Goal: Browse casually: Explore the website without a specific task or goal

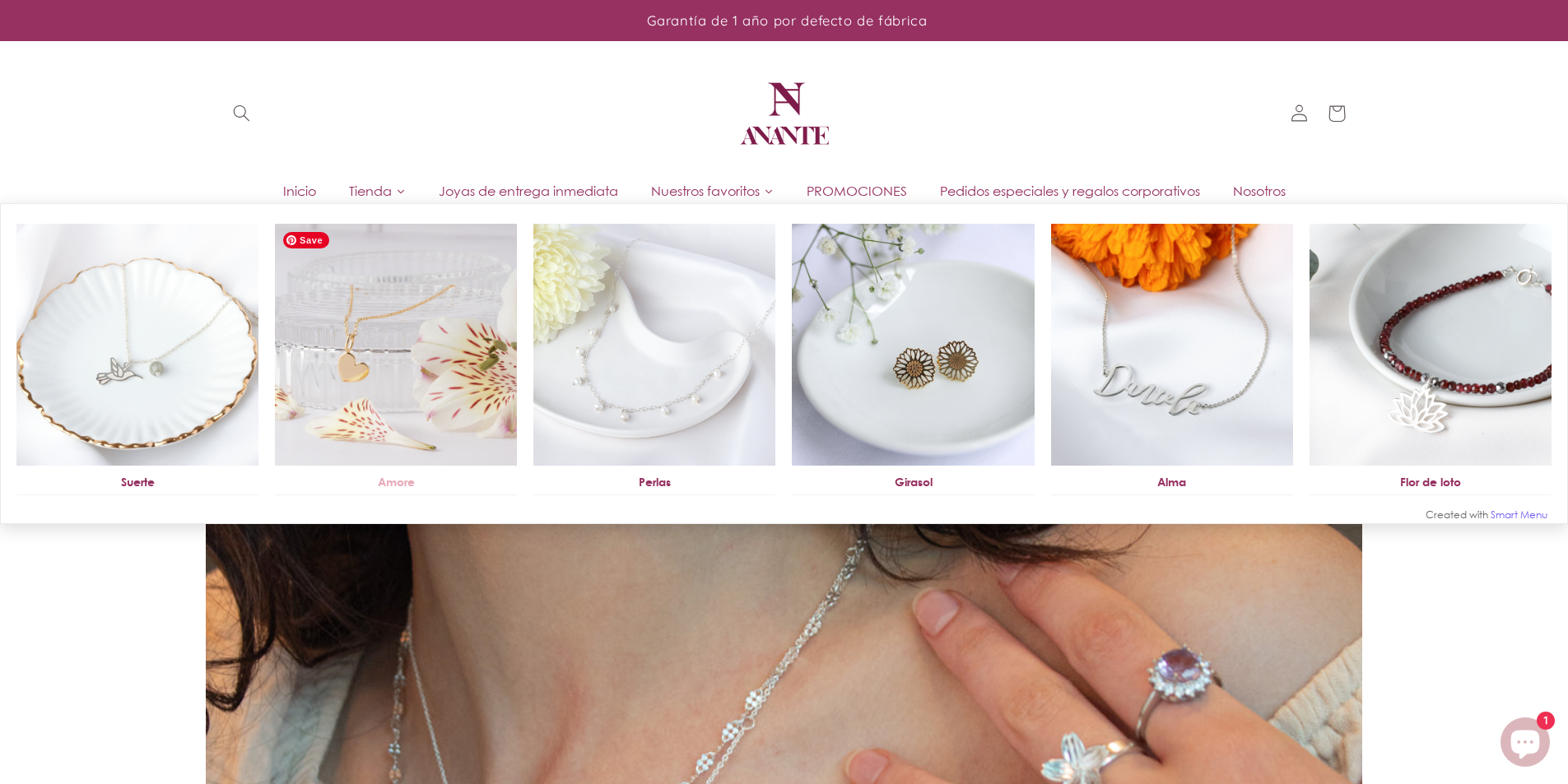
click at [437, 461] on img at bounding box center [395, 344] width 242 height 242
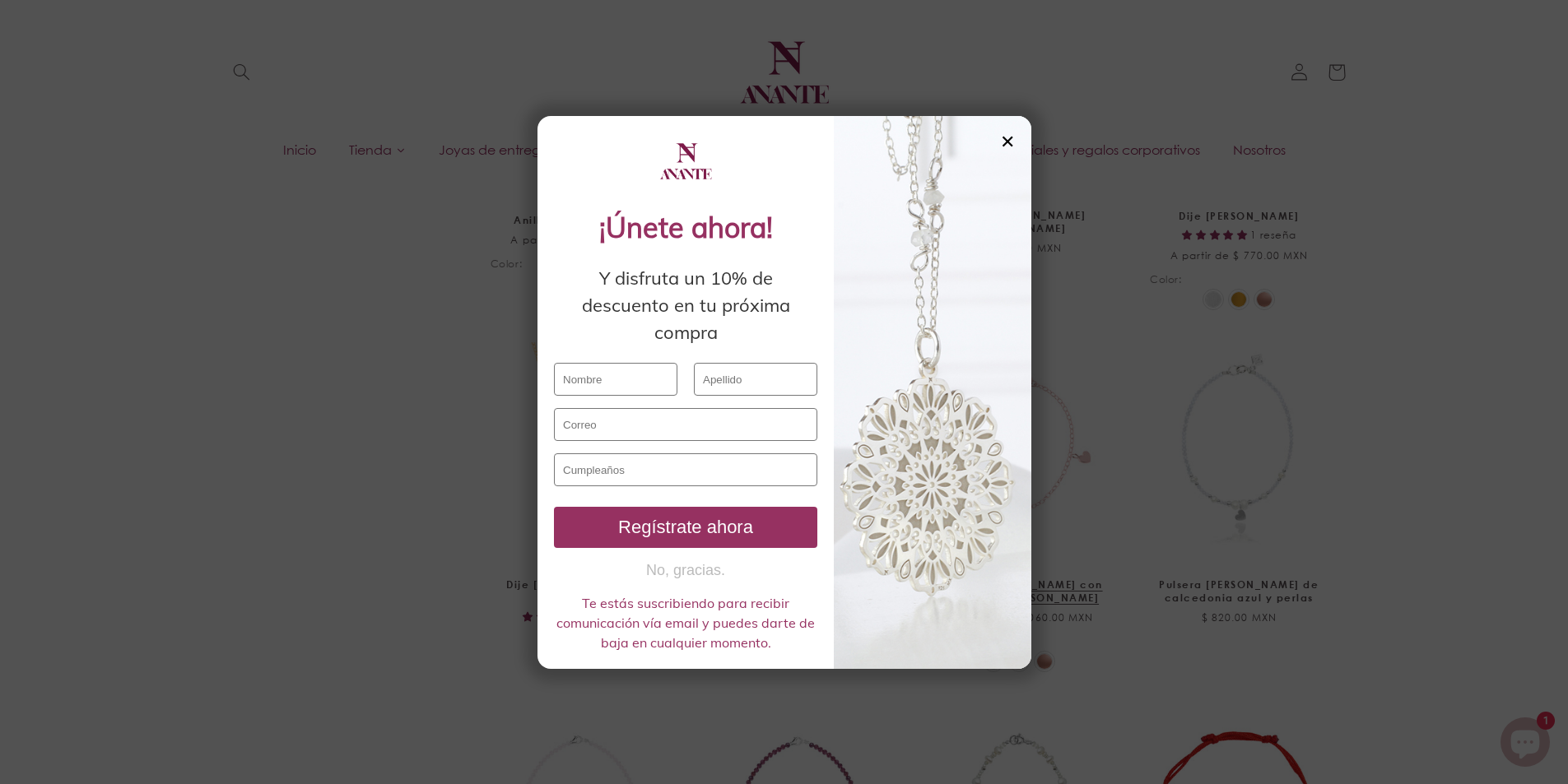
scroll to position [1065, 0]
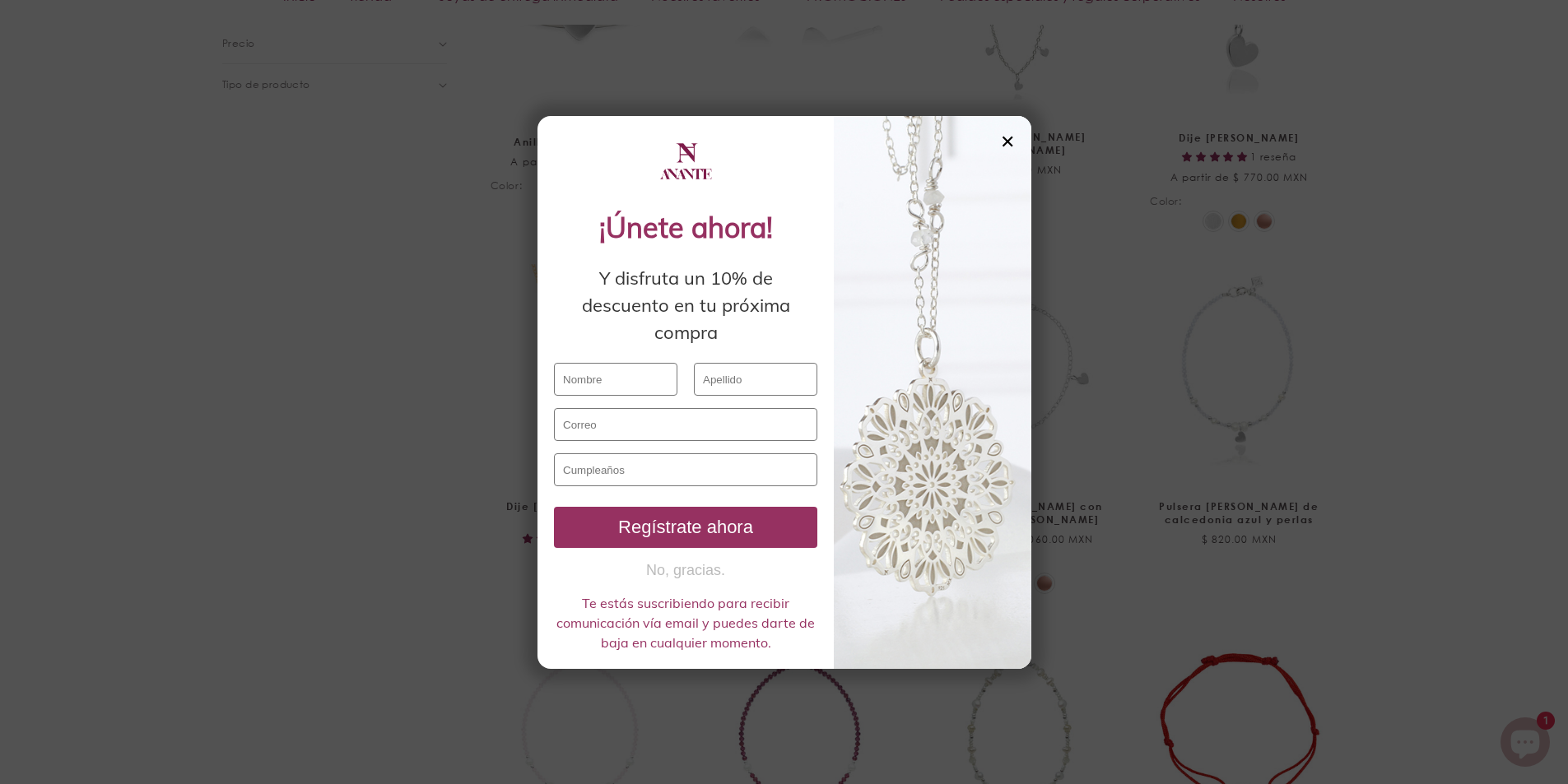
click at [1001, 138] on div "✕" at bounding box center [1007, 141] width 15 height 18
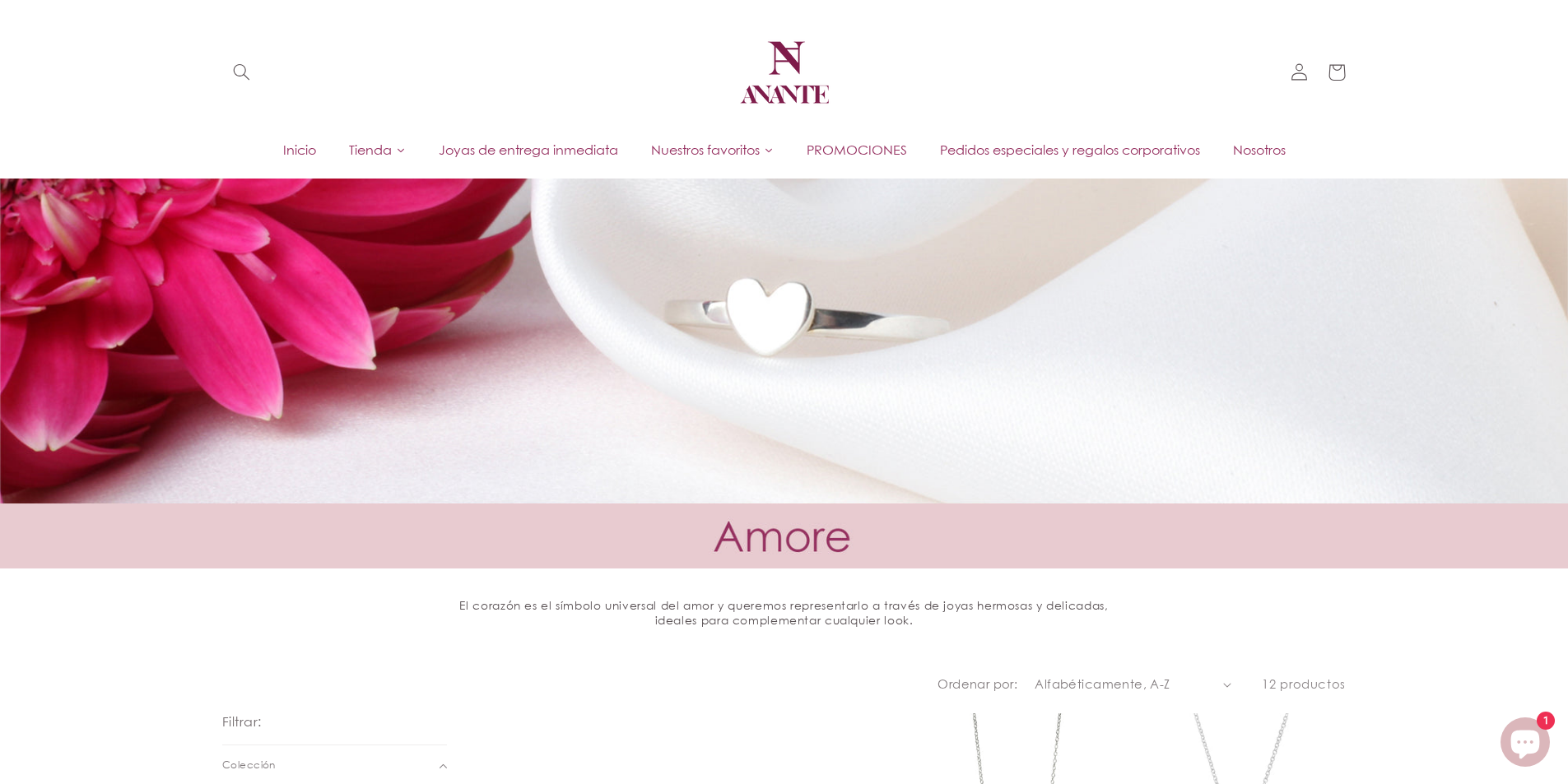
scroll to position [0, 0]
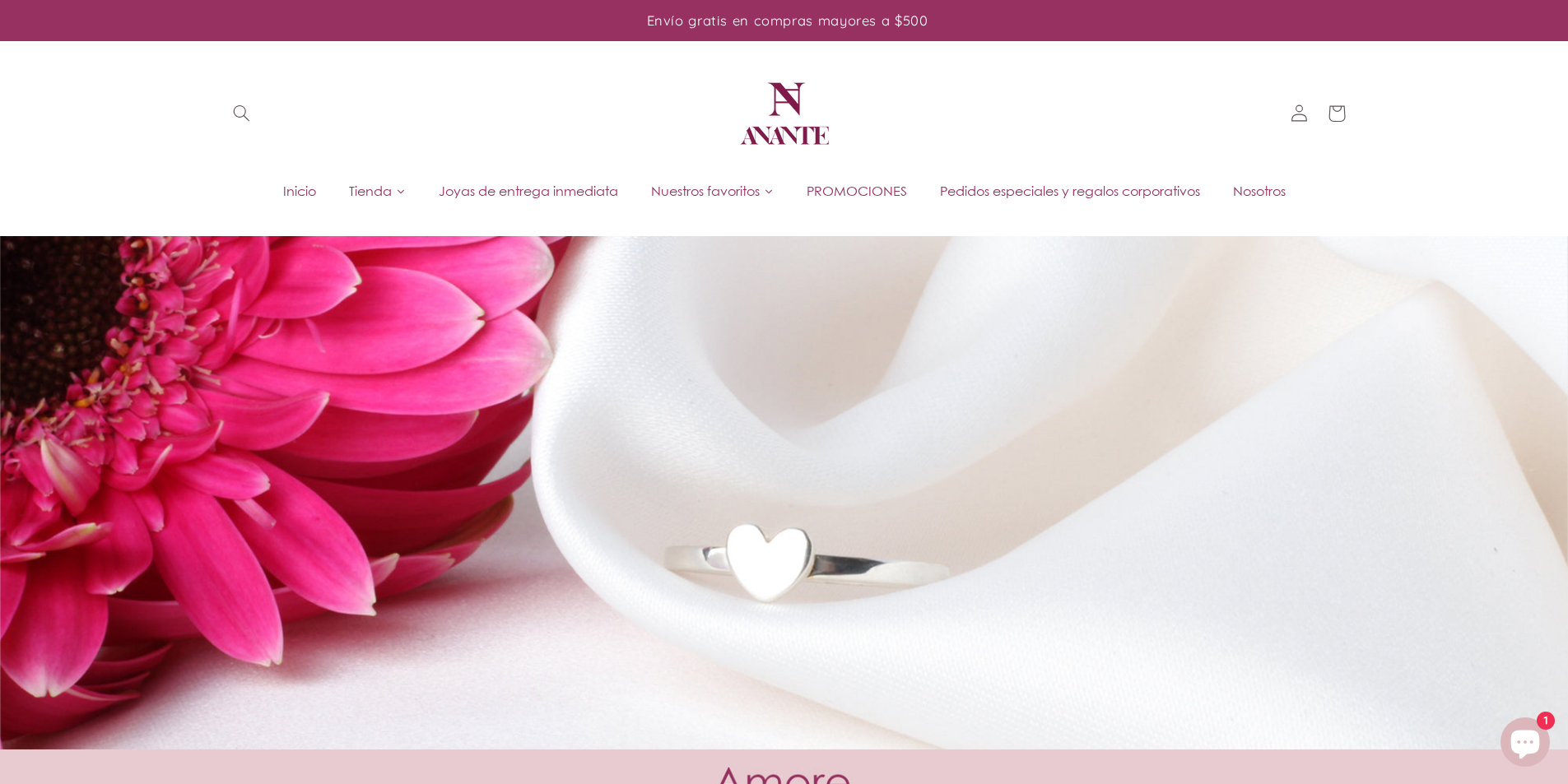
click at [599, 196] on span "Joyas de entrega inmediata" at bounding box center [529, 190] width 180 height 18
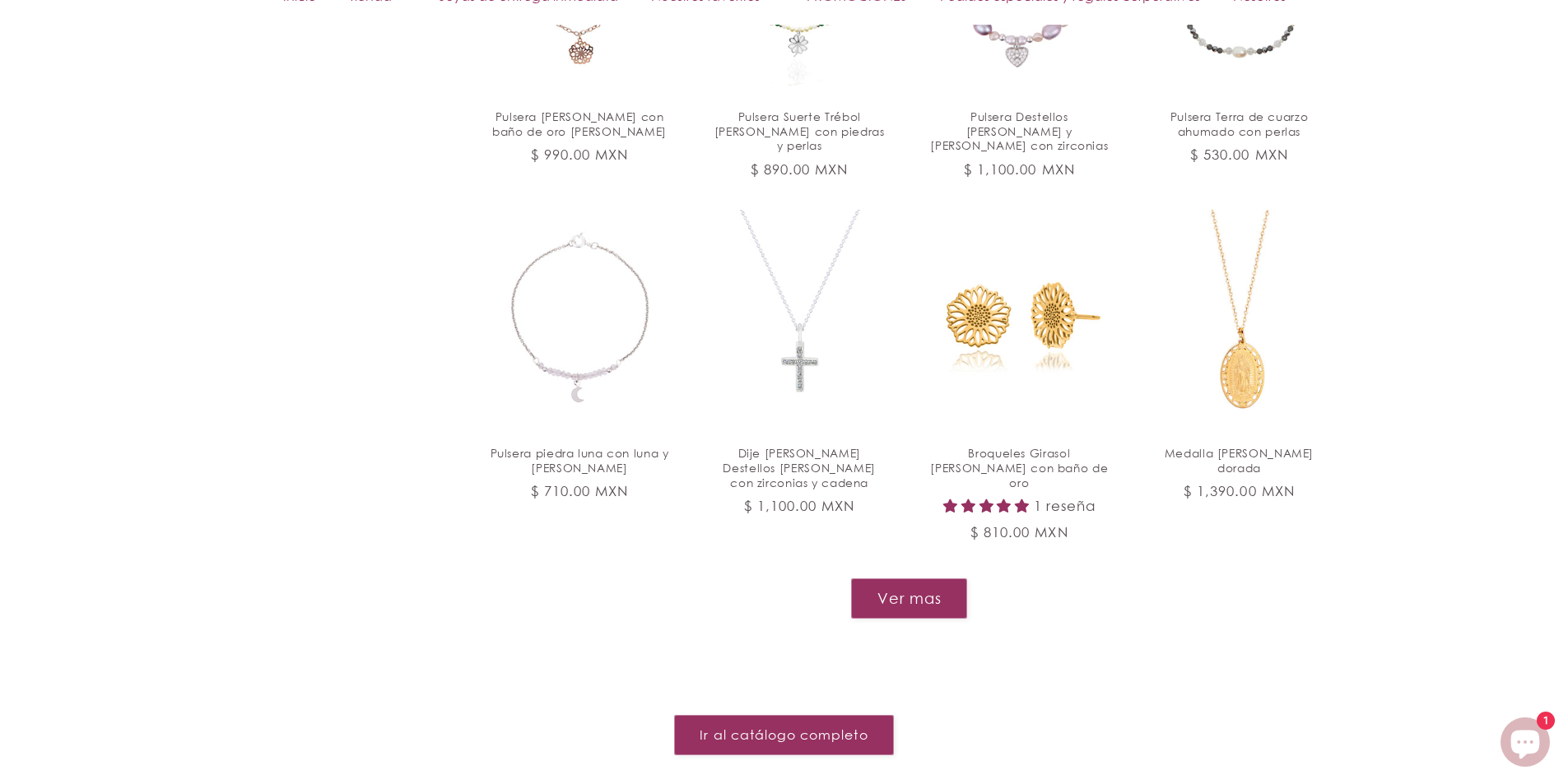
scroll to position [1805, 0]
click at [874, 576] on button "Ver mas" at bounding box center [908, 597] width 118 height 40
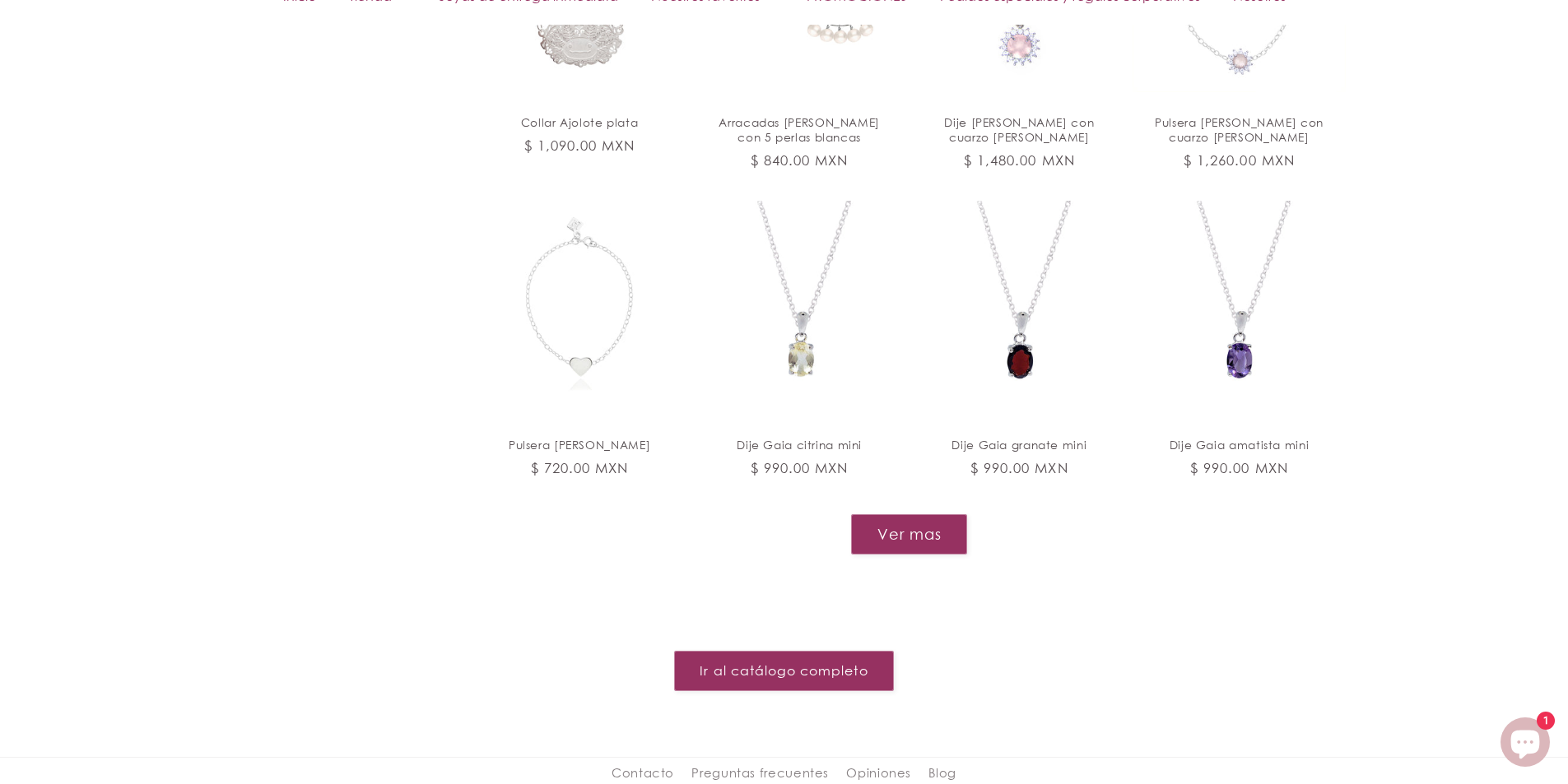
scroll to position [3204, 0]
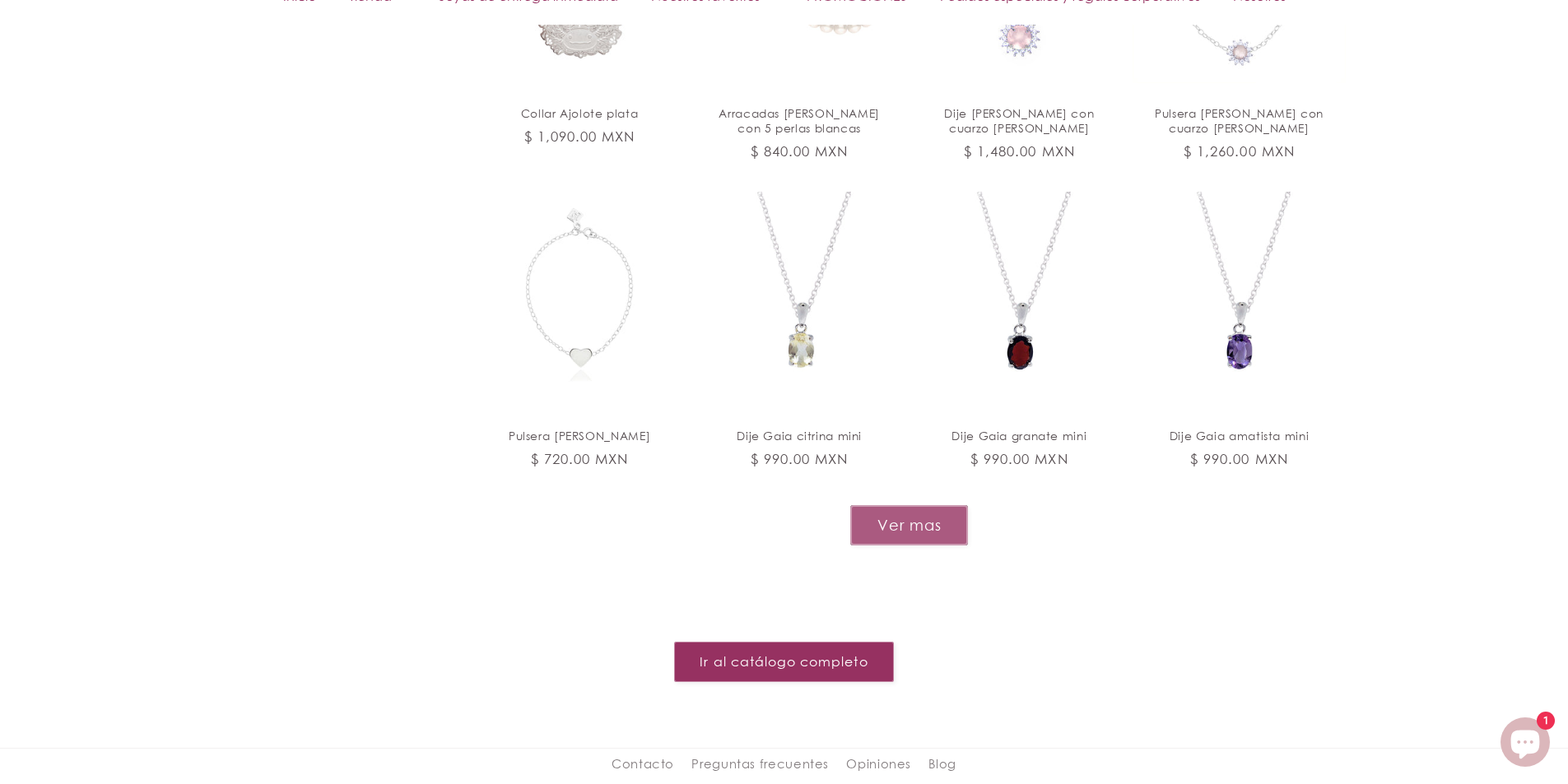
click at [937, 505] on button "Ver mas" at bounding box center [908, 525] width 118 height 40
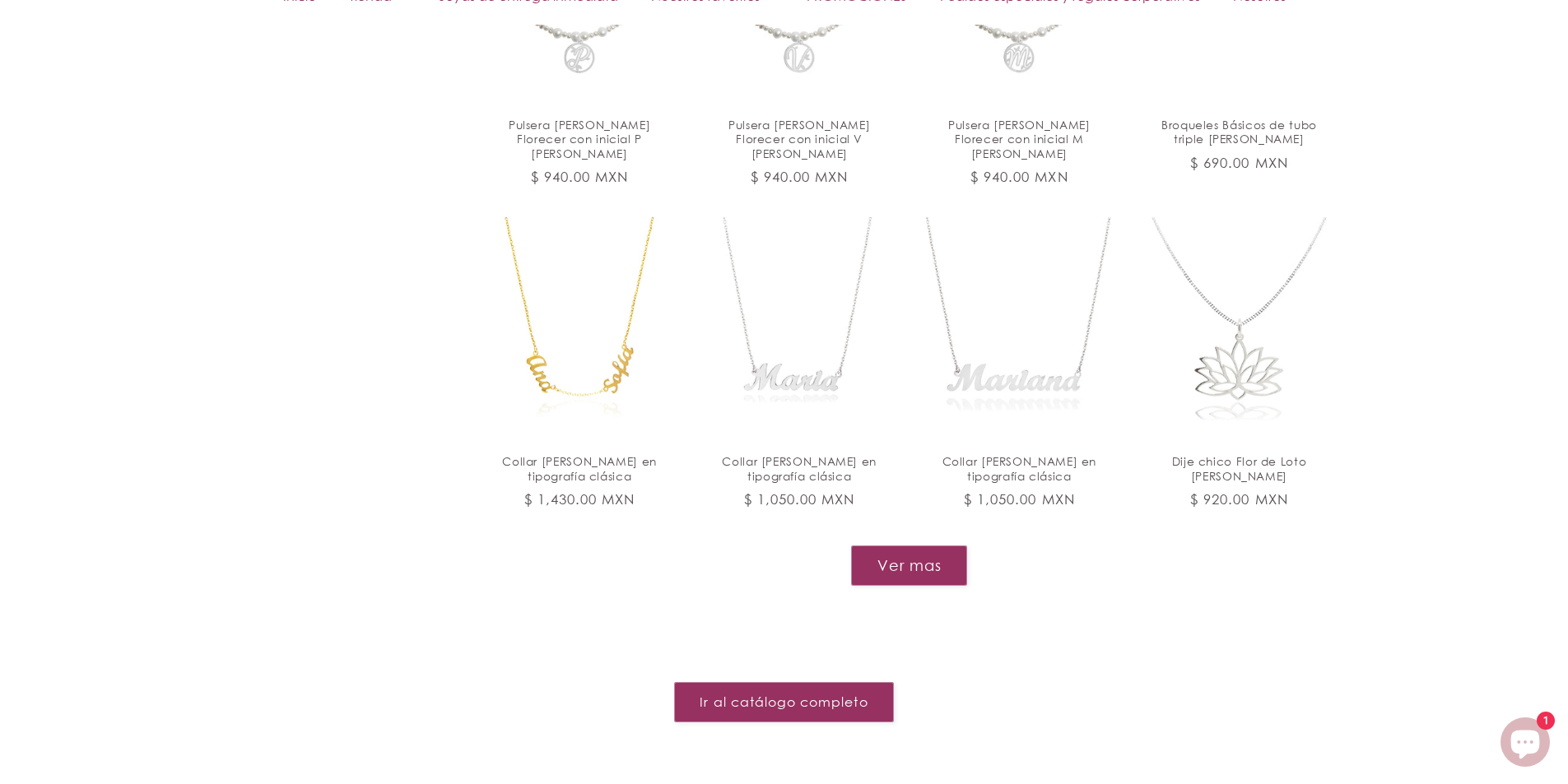
scroll to position [4520, 0]
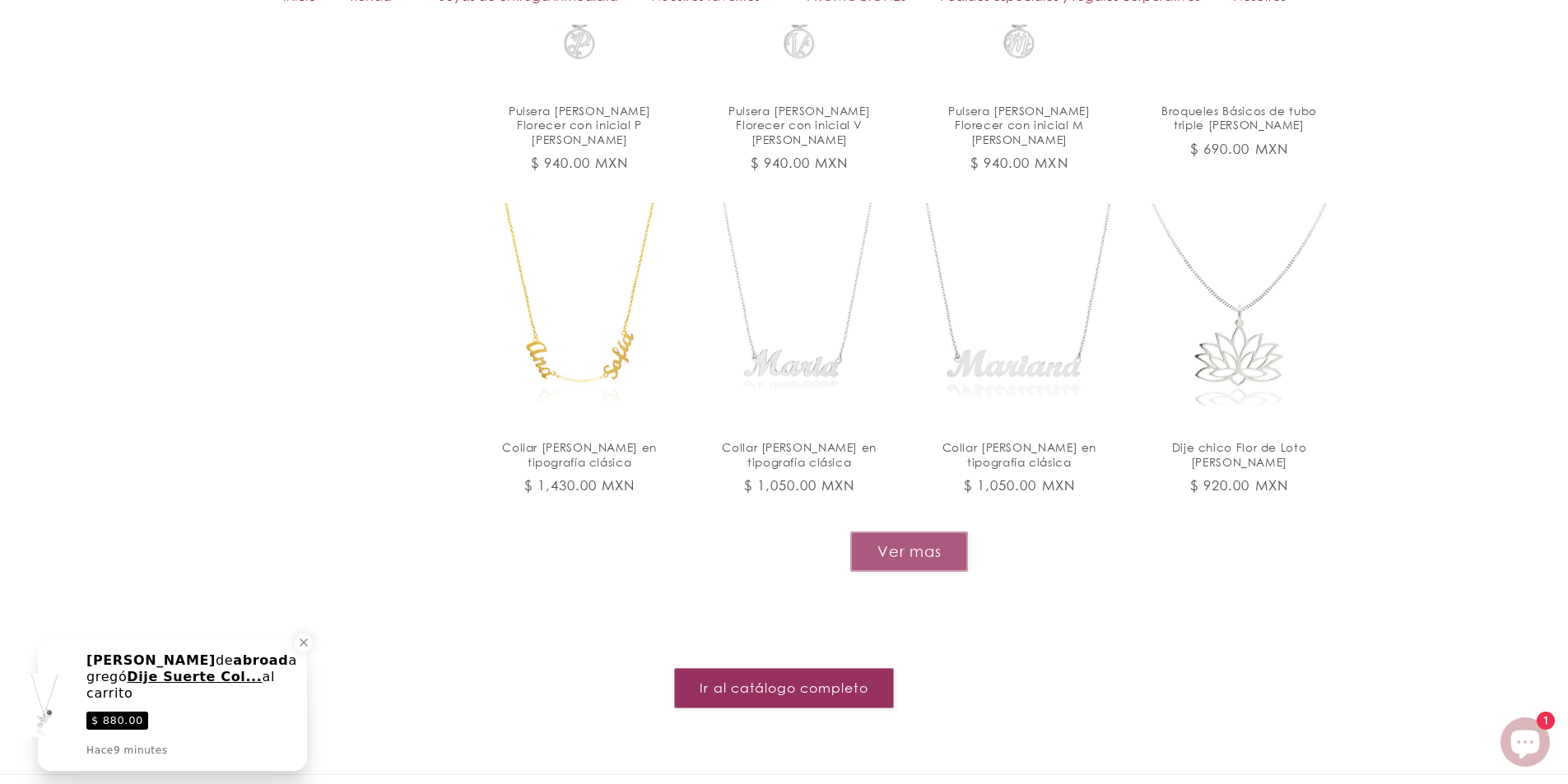
click at [859, 531] on button "Ver mas" at bounding box center [908, 551] width 118 height 40
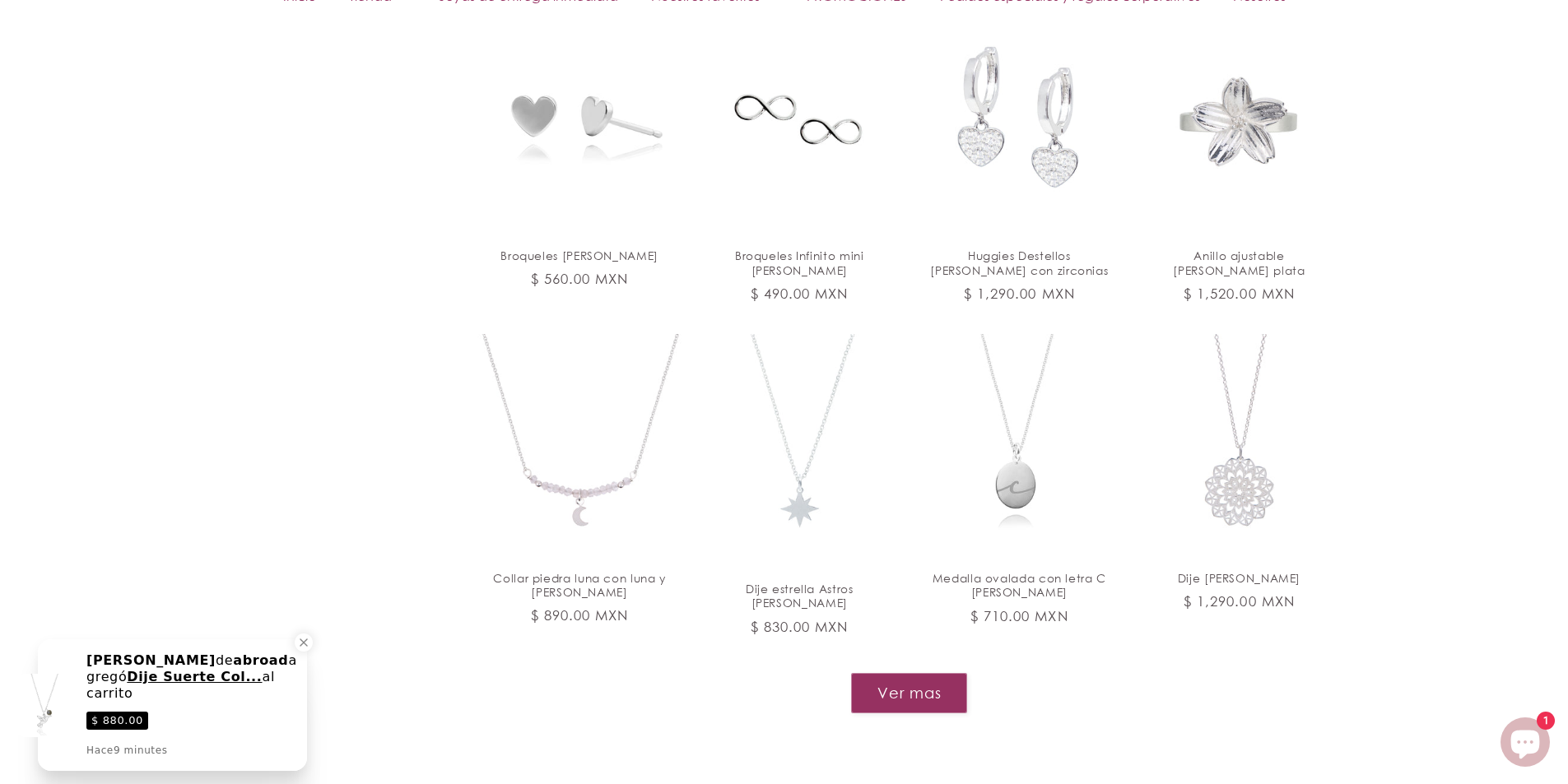
scroll to position [5754, 0]
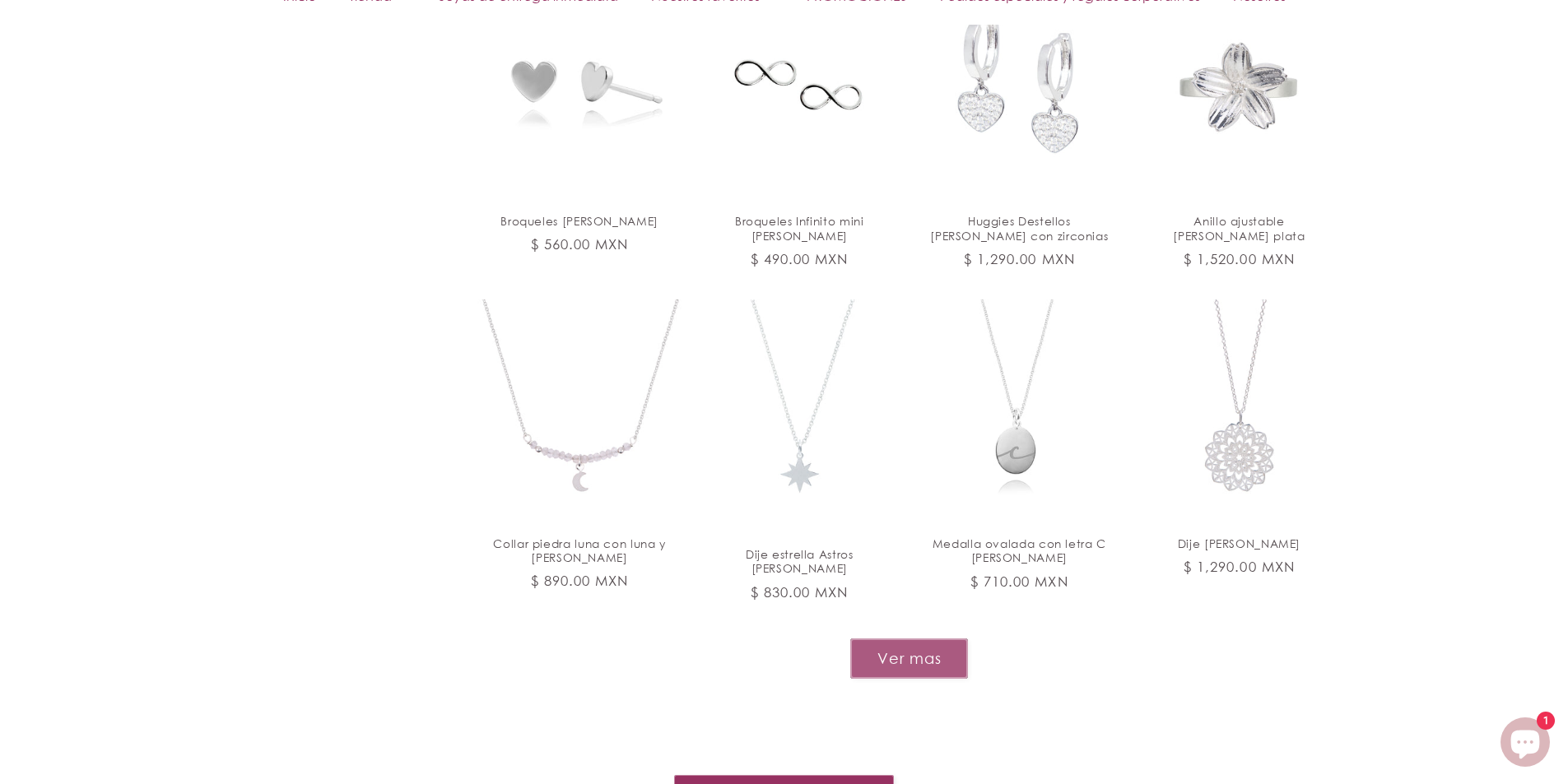
click at [892, 638] on button "Ver mas" at bounding box center [908, 658] width 118 height 40
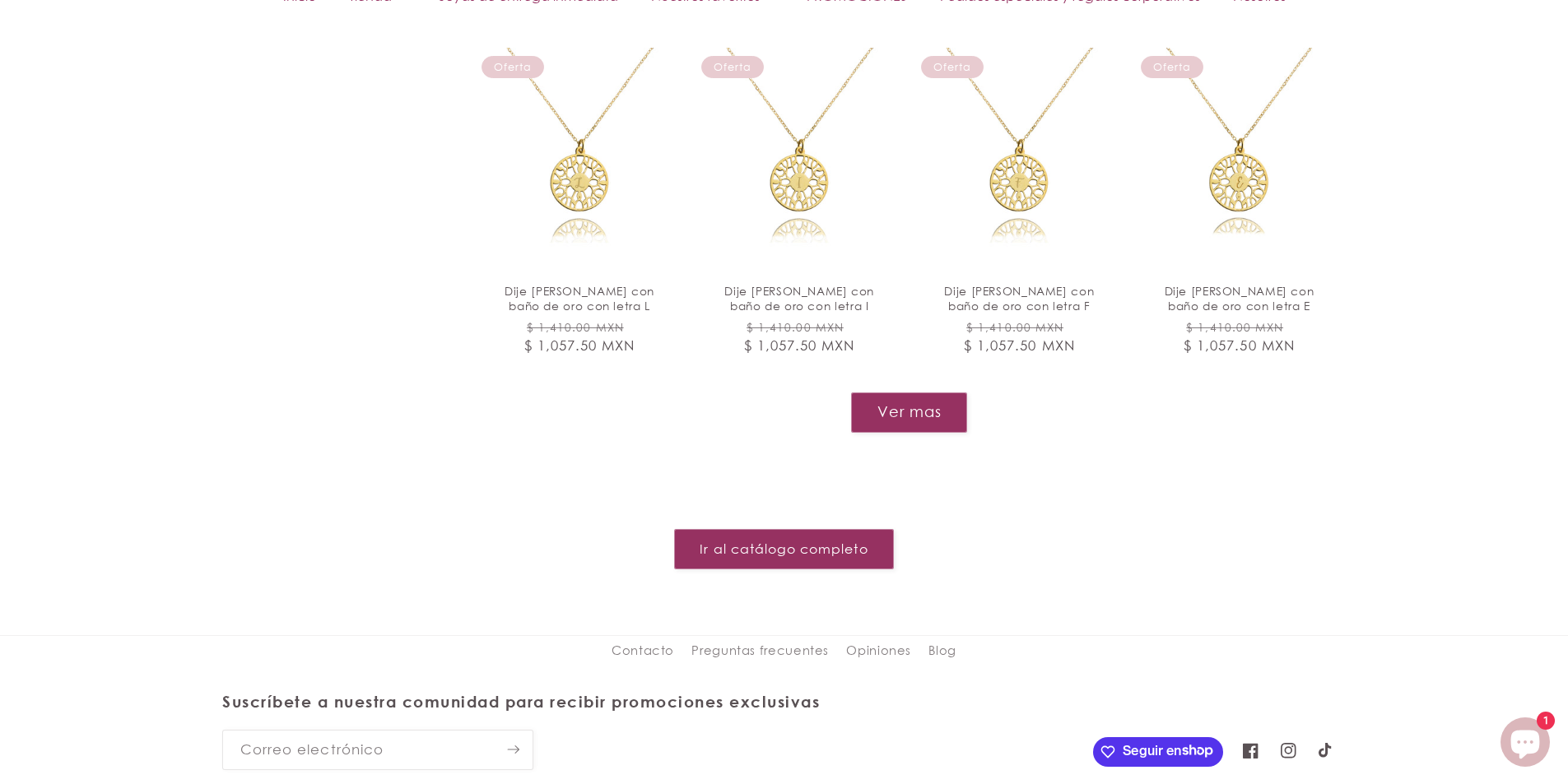
scroll to position [7400, 0]
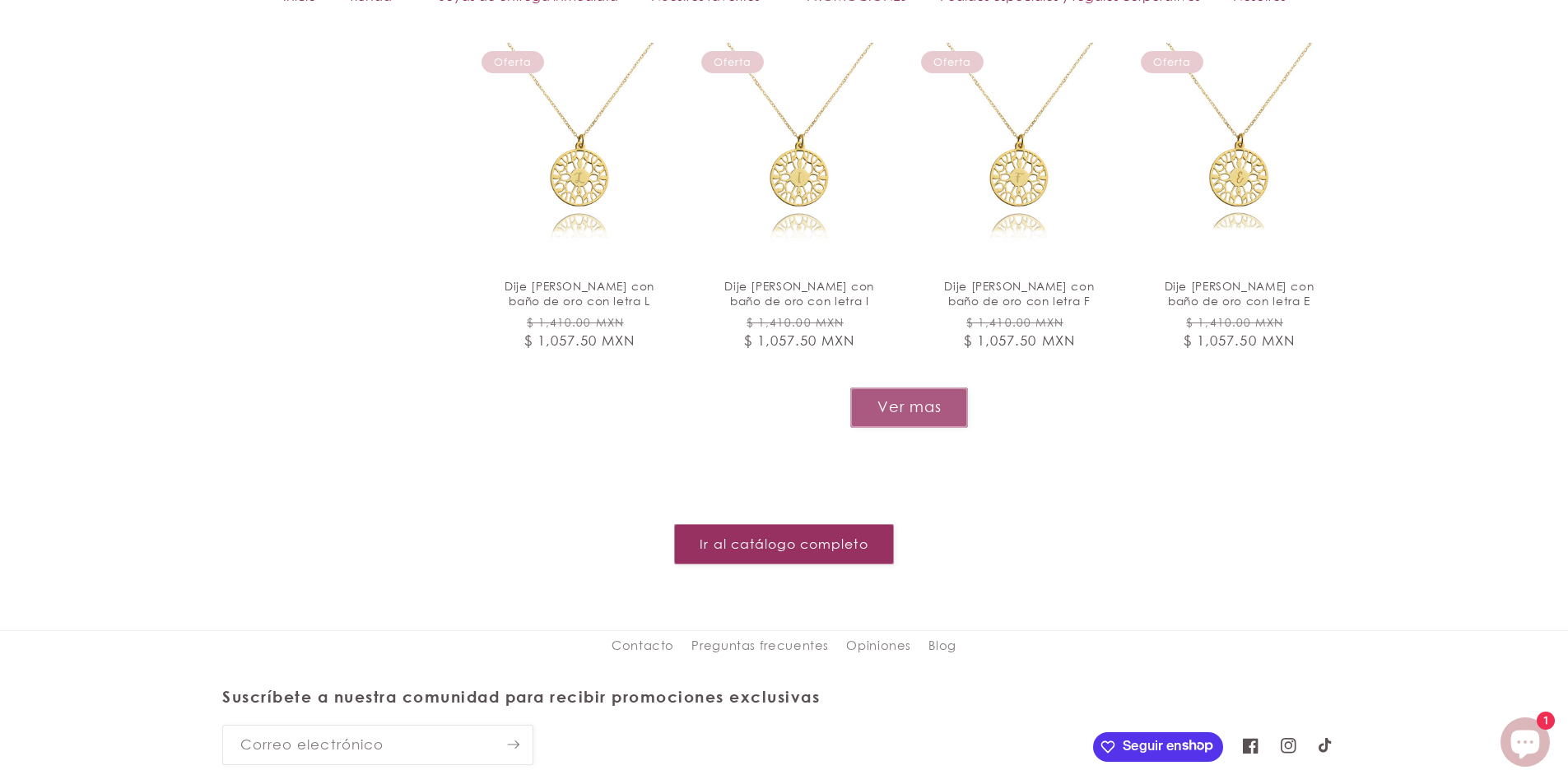
click at [914, 387] on button "Ver mas" at bounding box center [908, 407] width 118 height 40
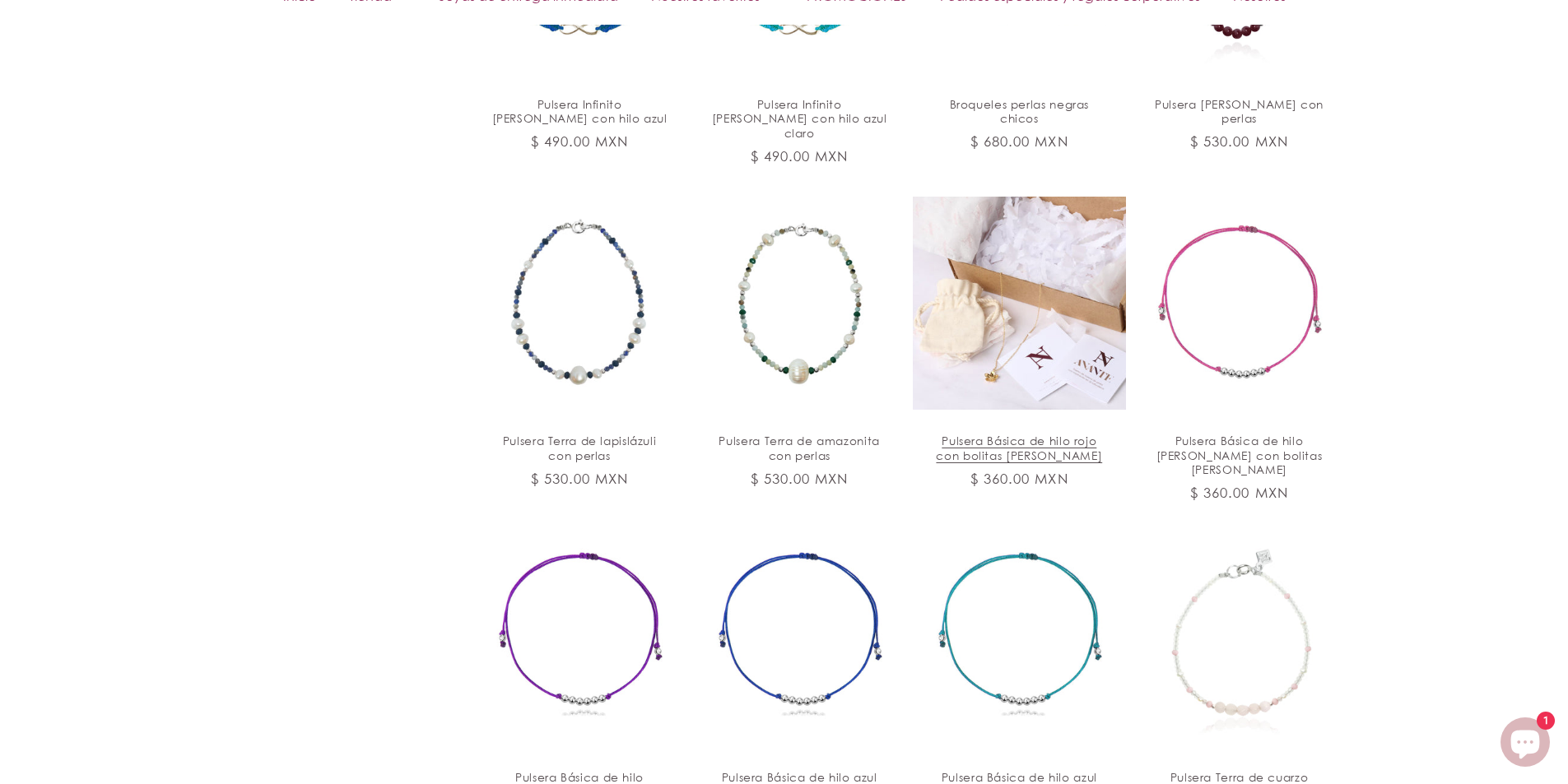
scroll to position [8551, 0]
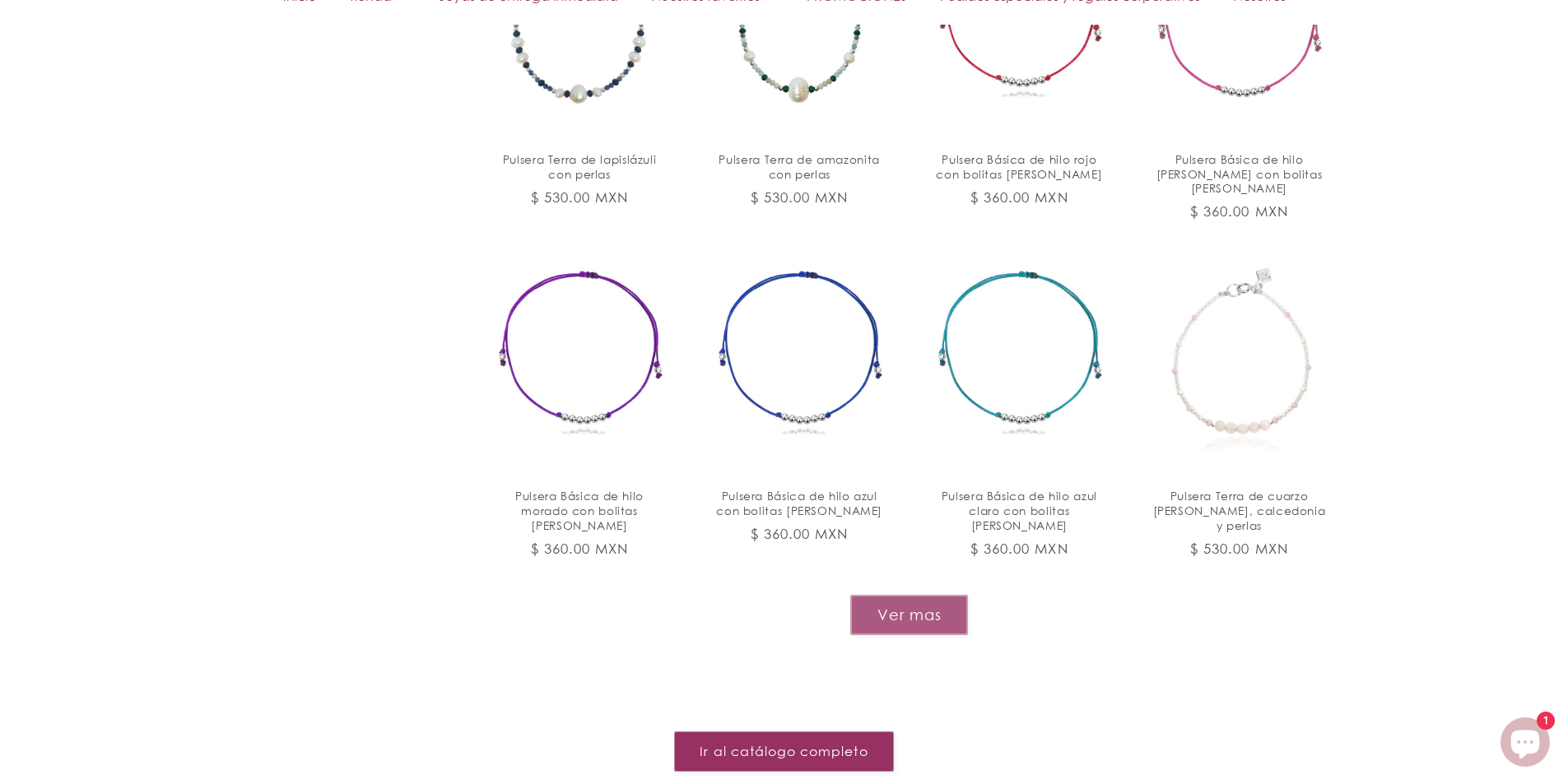
click at [946, 595] on button "Ver mas" at bounding box center [908, 615] width 118 height 40
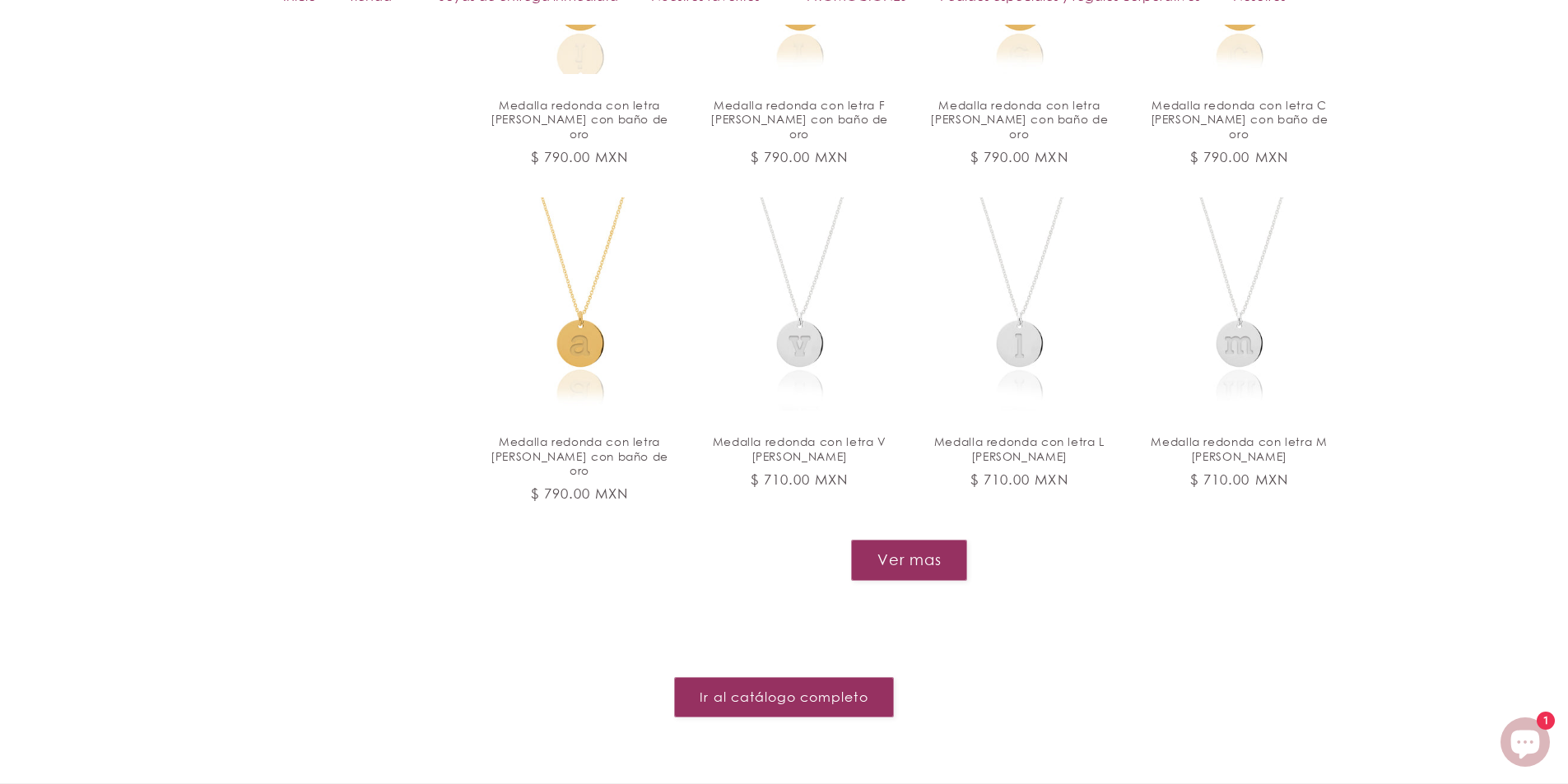
scroll to position [10032, 0]
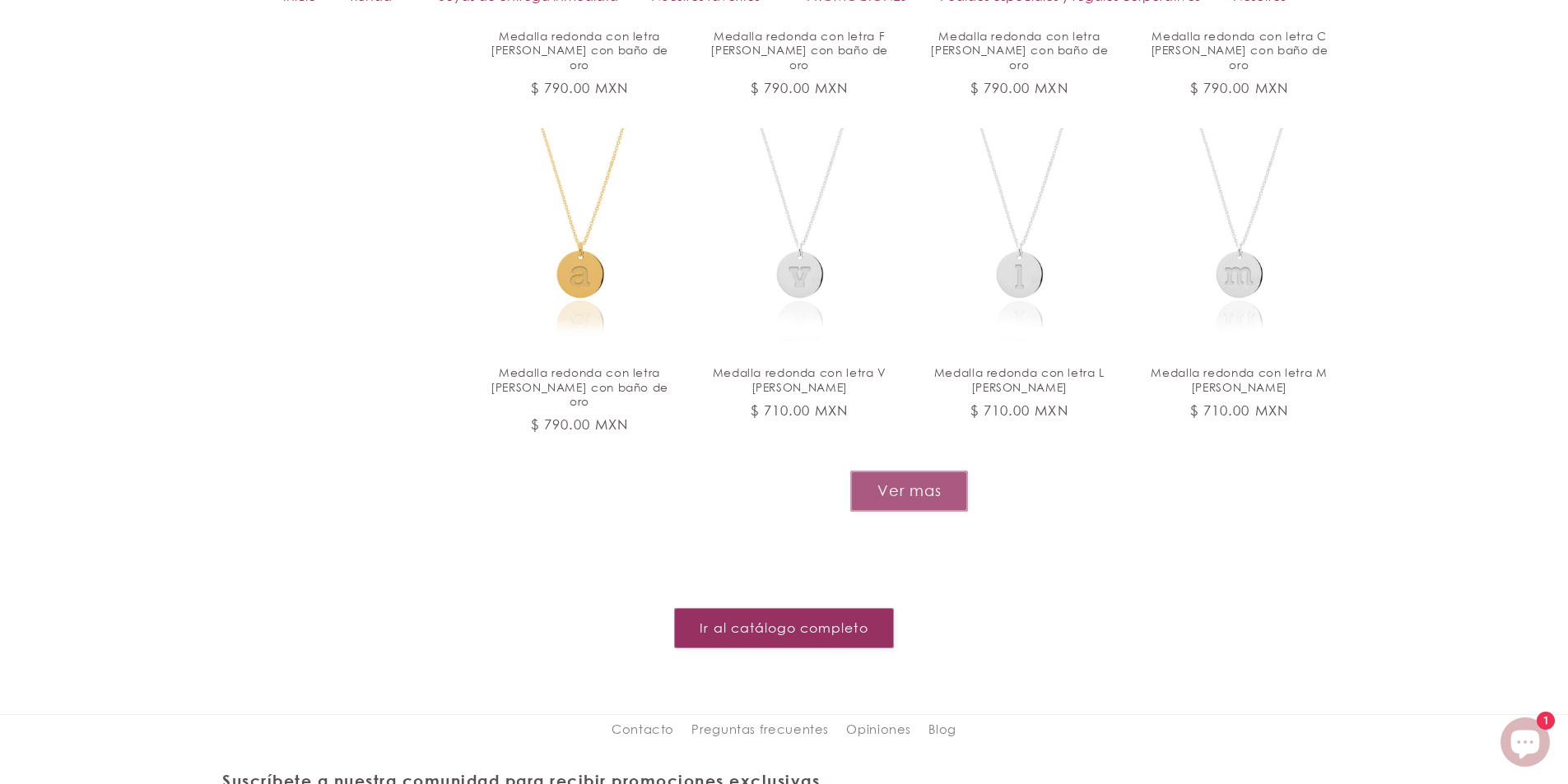
click at [901, 471] on button "Ver mas" at bounding box center [908, 491] width 118 height 40
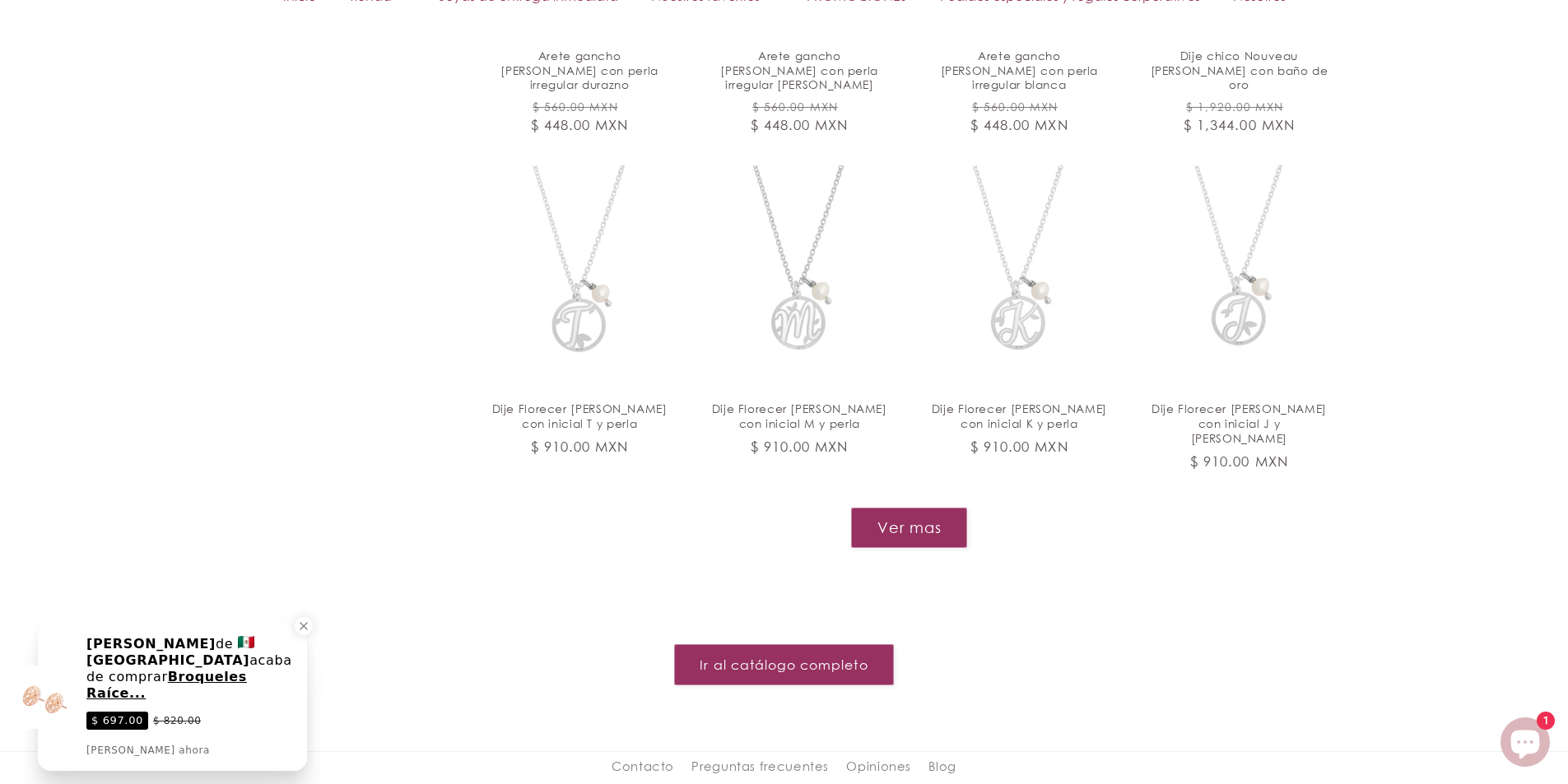
scroll to position [11348, 0]
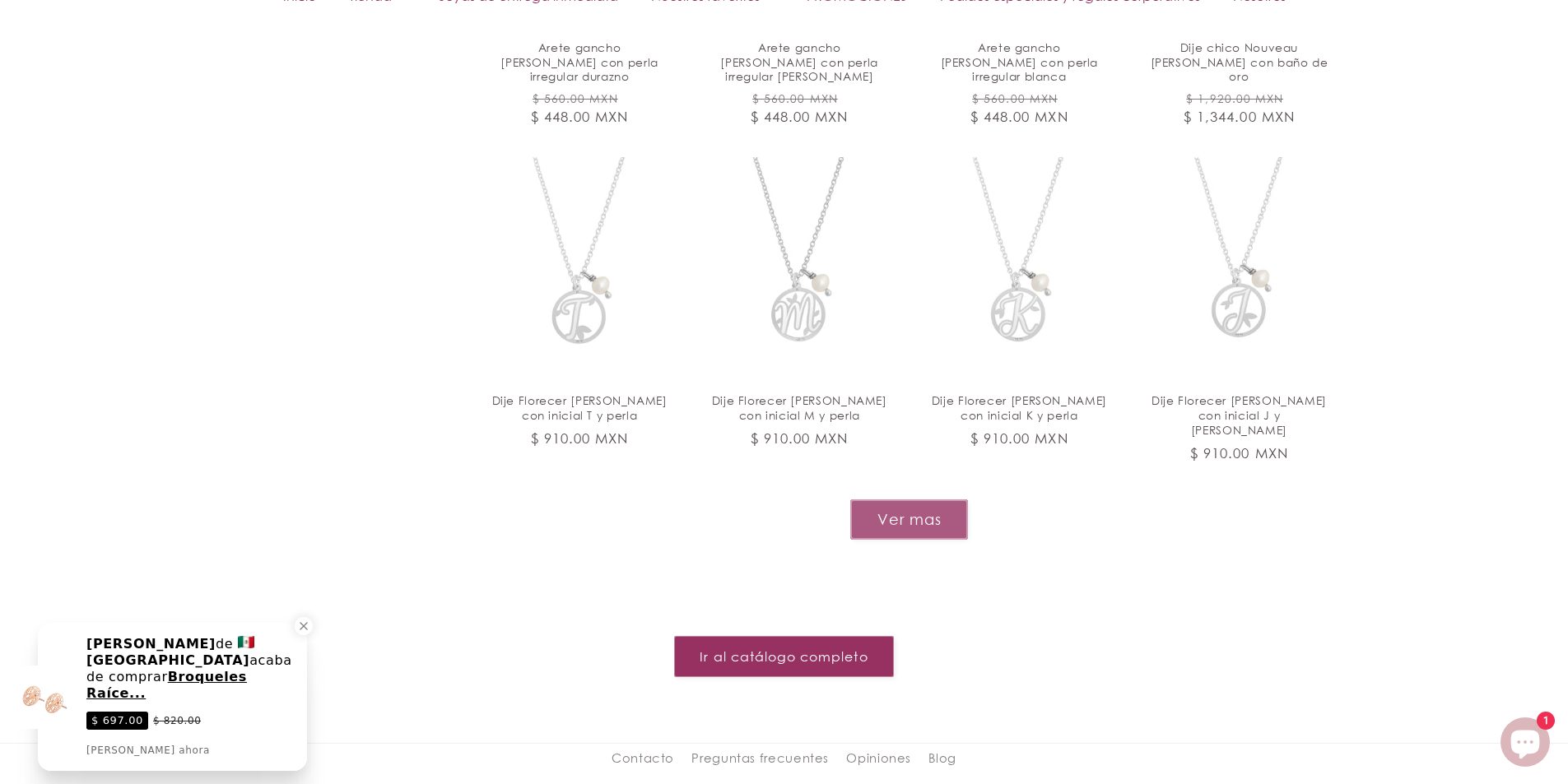
click at [894, 500] on button "Ver mas" at bounding box center [908, 520] width 118 height 40
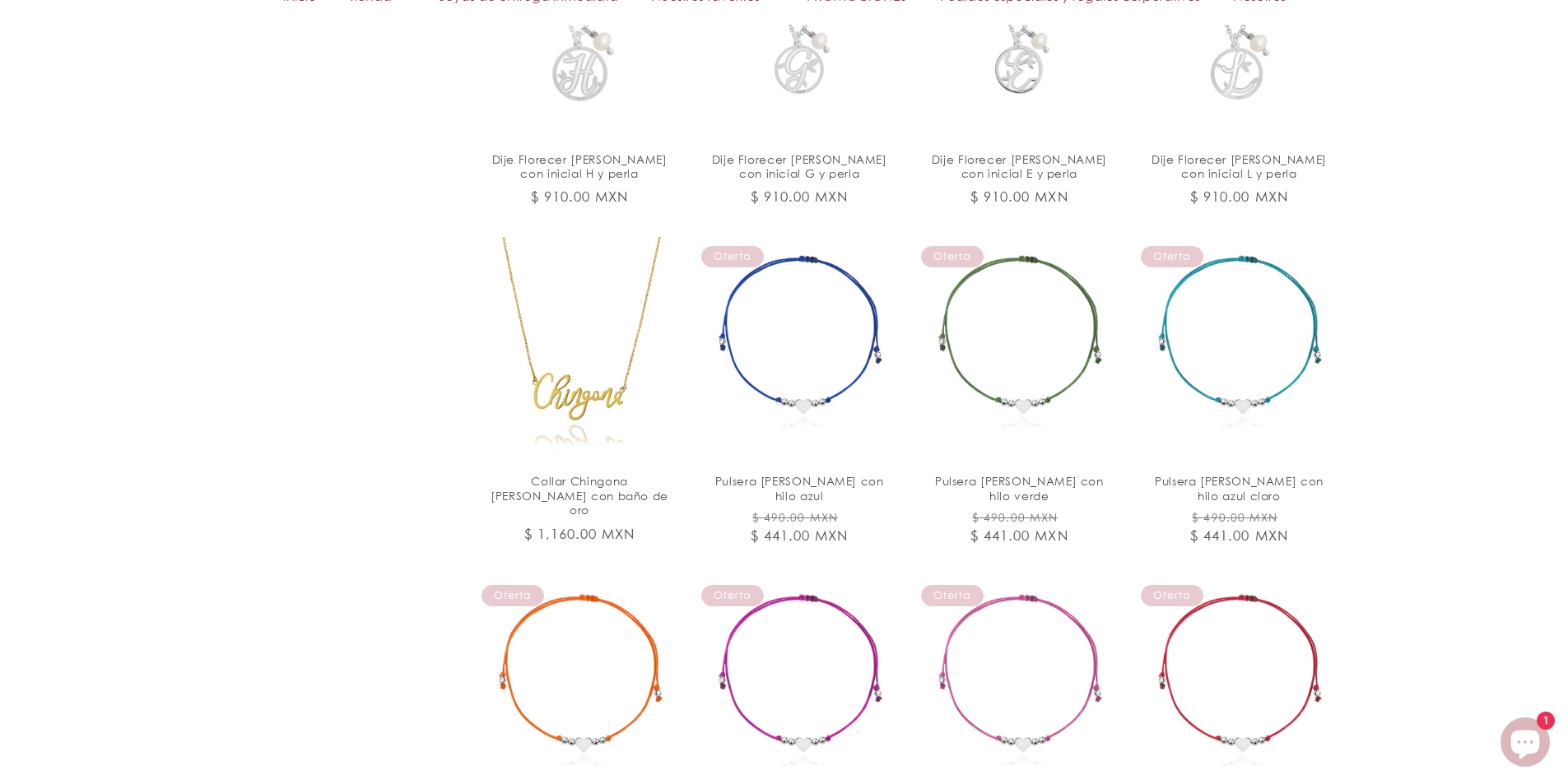
scroll to position [12418, 0]
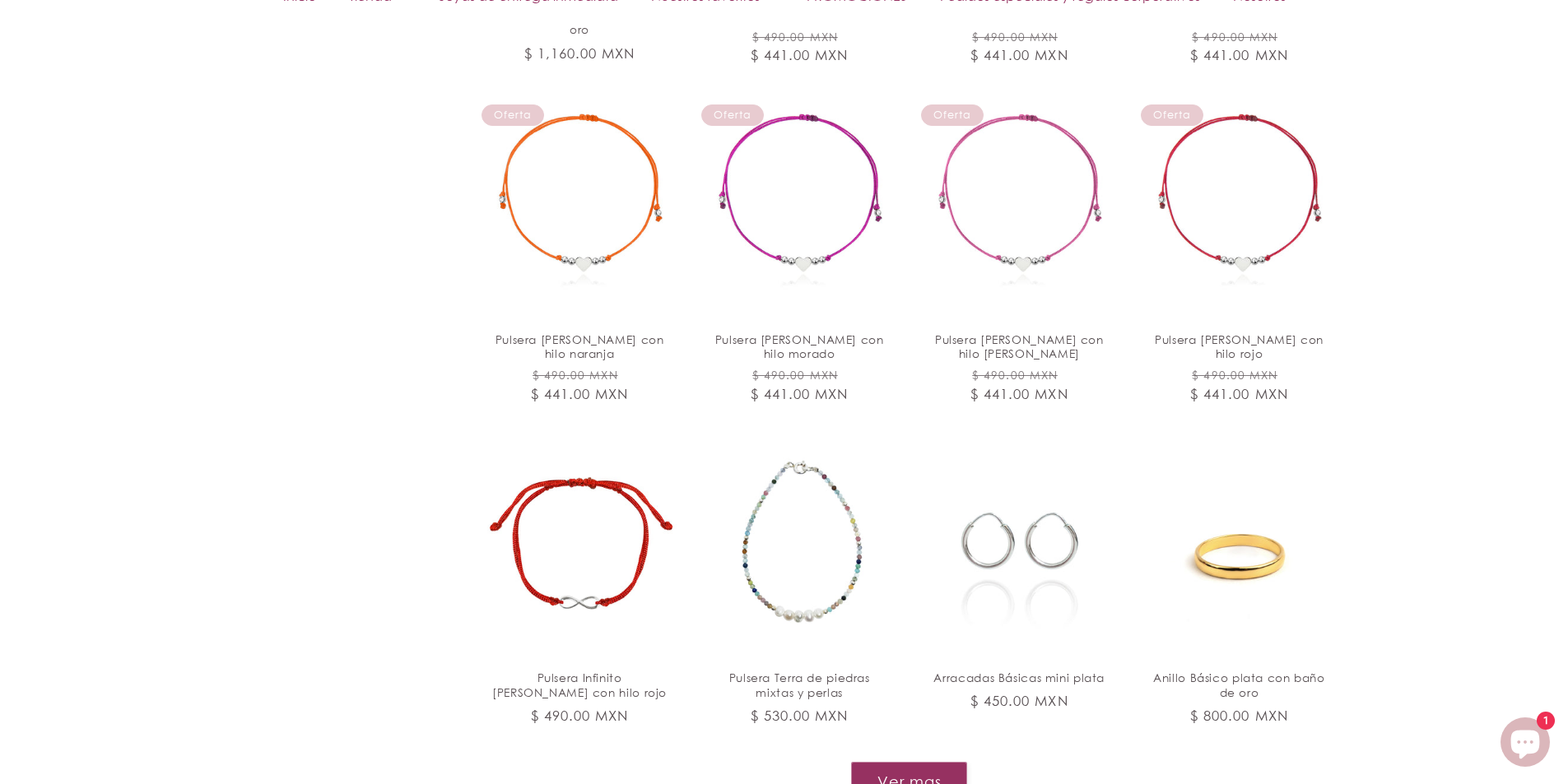
click at [935, 761] on button "Ver mas" at bounding box center [908, 781] width 118 height 40
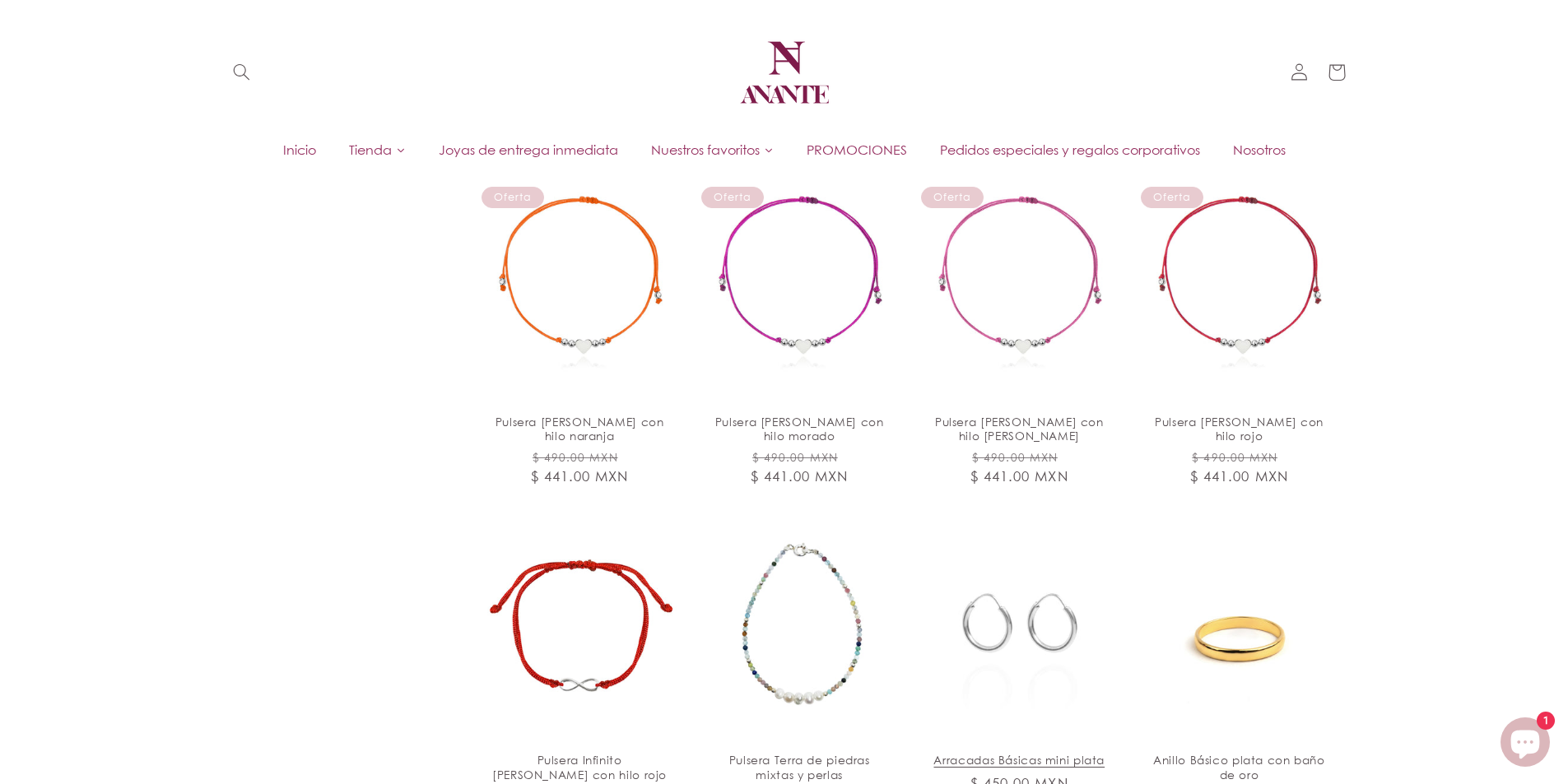
scroll to position [11841, 0]
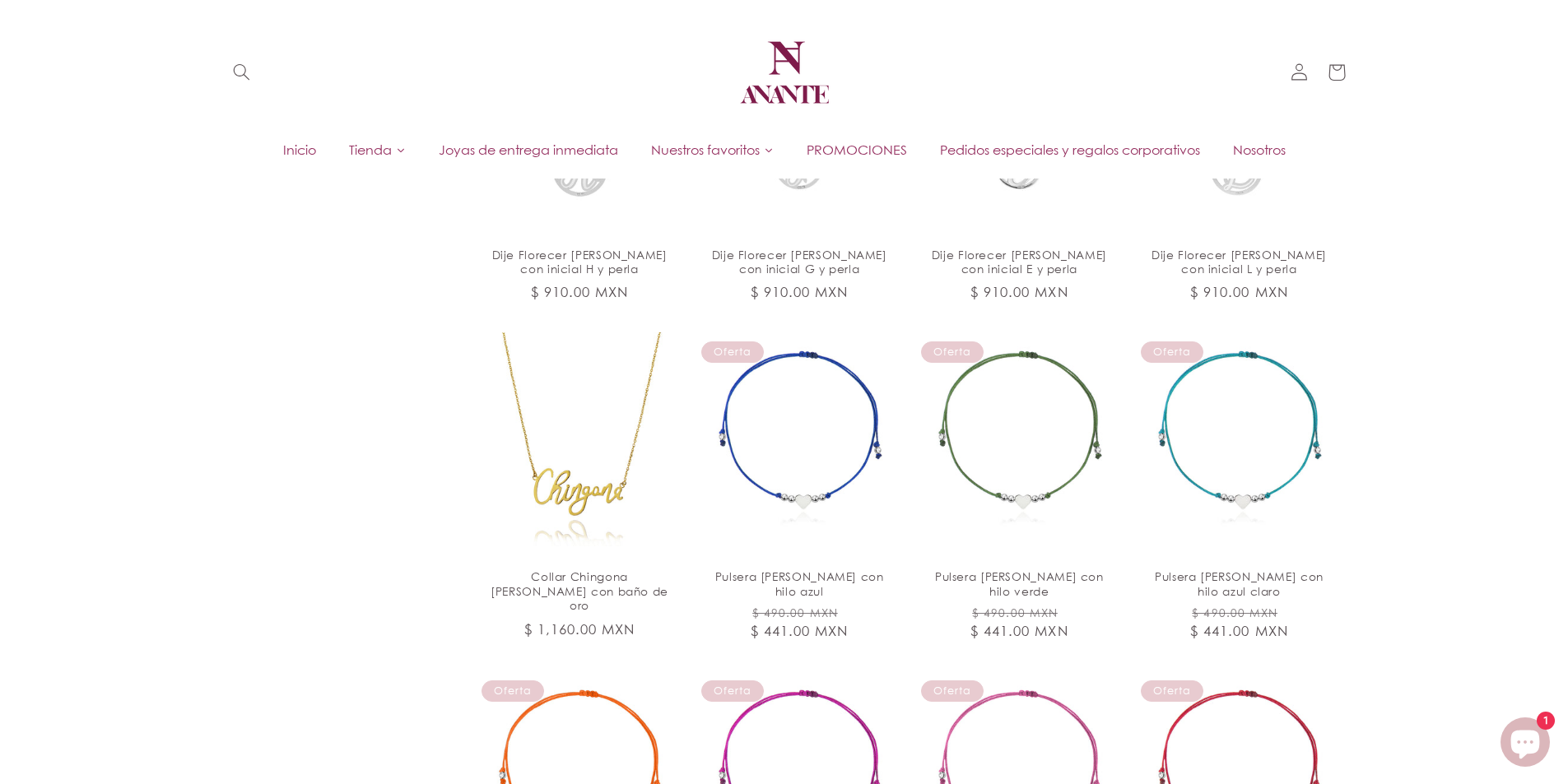
click at [1120, 143] on span "Pedidos especiales y regalos corporativos" at bounding box center [1070, 149] width 260 height 18
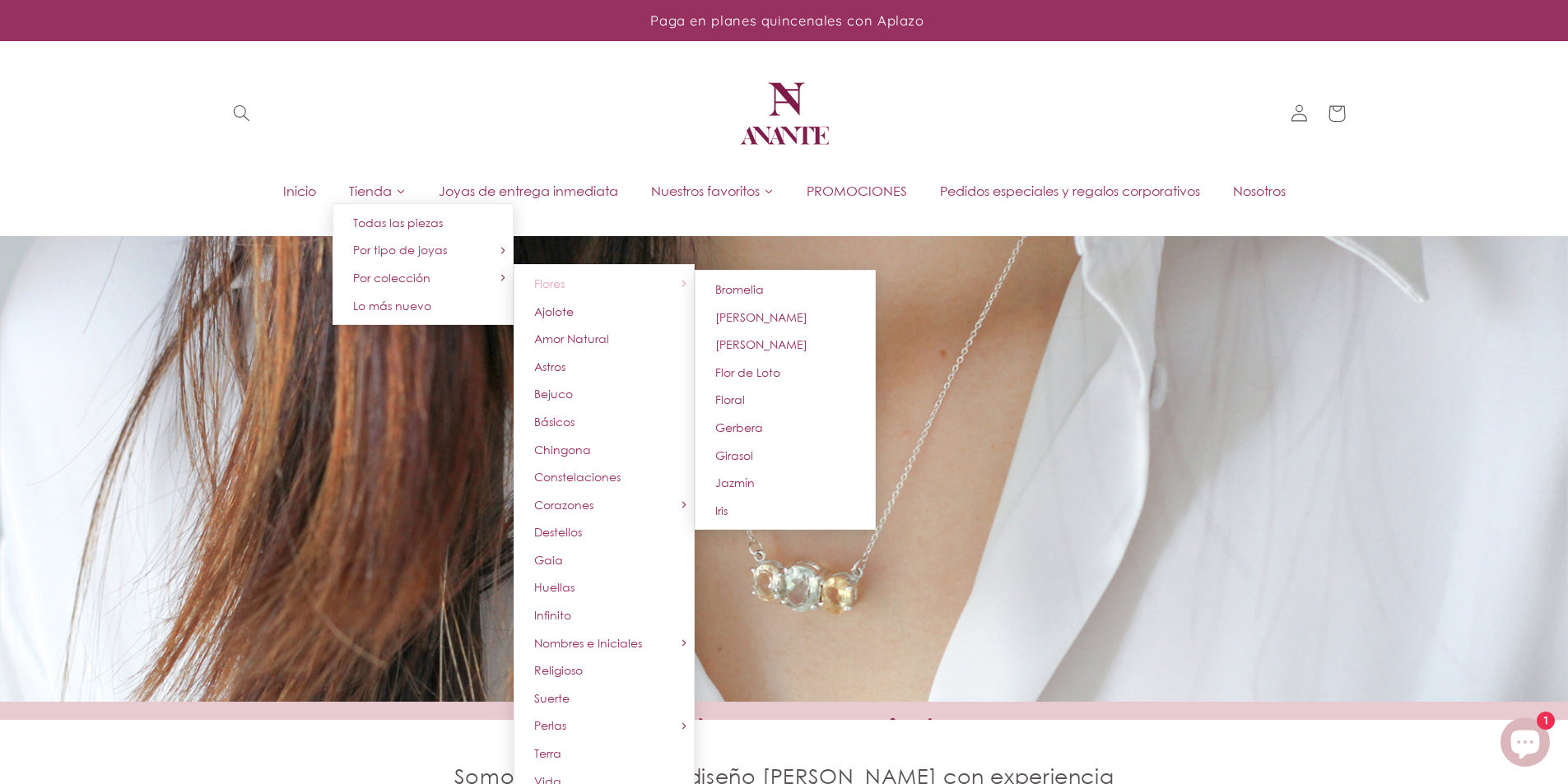
click at [600, 269] on link "Flores" at bounding box center [605, 283] width 181 height 28
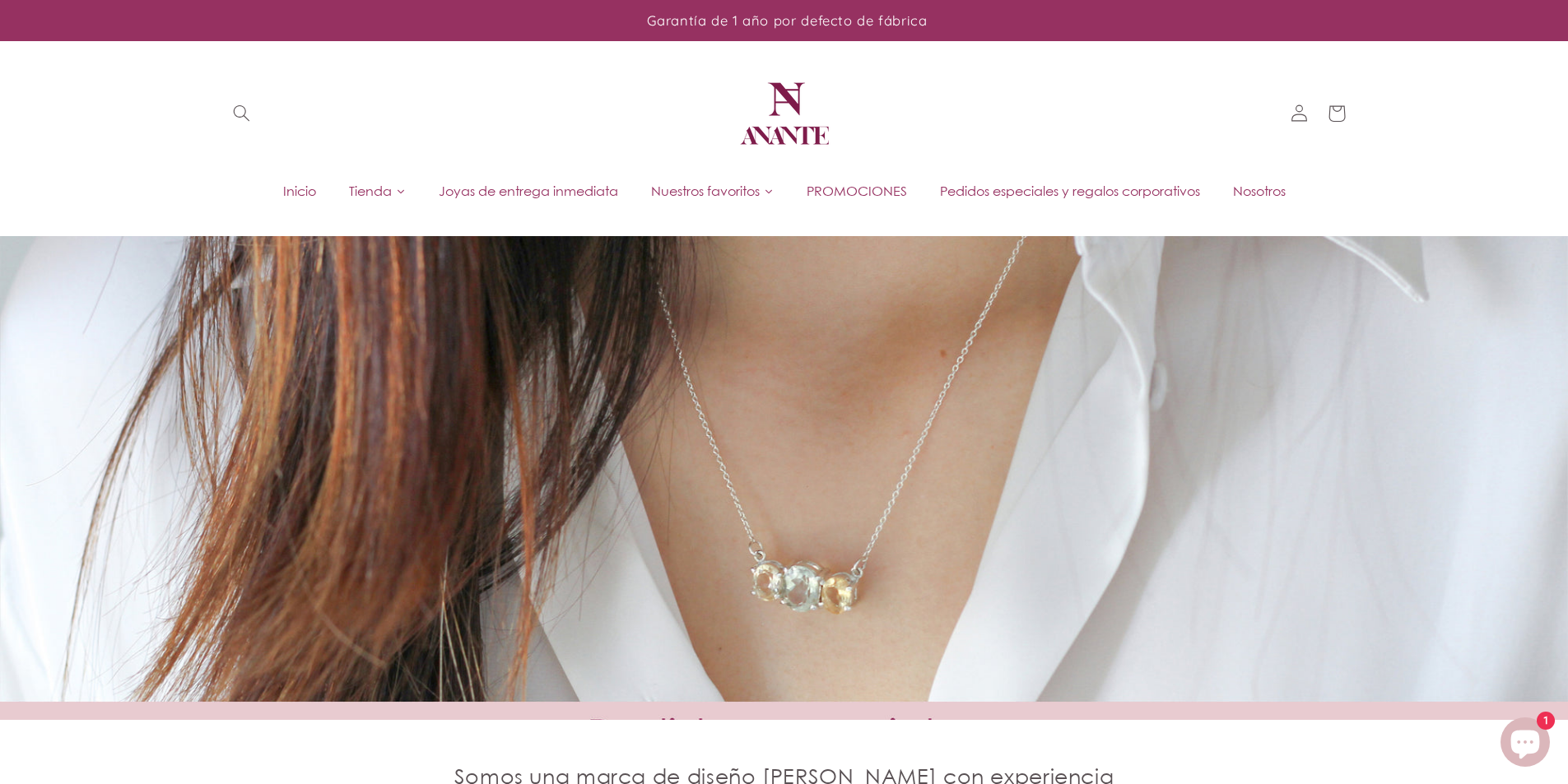
click at [300, 174] on div "Inicio Tienda Todas las piezas Por tipo de joyas Anillos Aretes Collares y Dije…" at bounding box center [784, 190] width 1036 height 34
click at [296, 176] on div "Inicio Tienda Todas las piezas Por tipo de joyas Anillos Aretes Collares y Dije…" at bounding box center [784, 190] width 1036 height 34
click at [289, 182] on span "Inicio" at bounding box center [299, 190] width 33 height 18
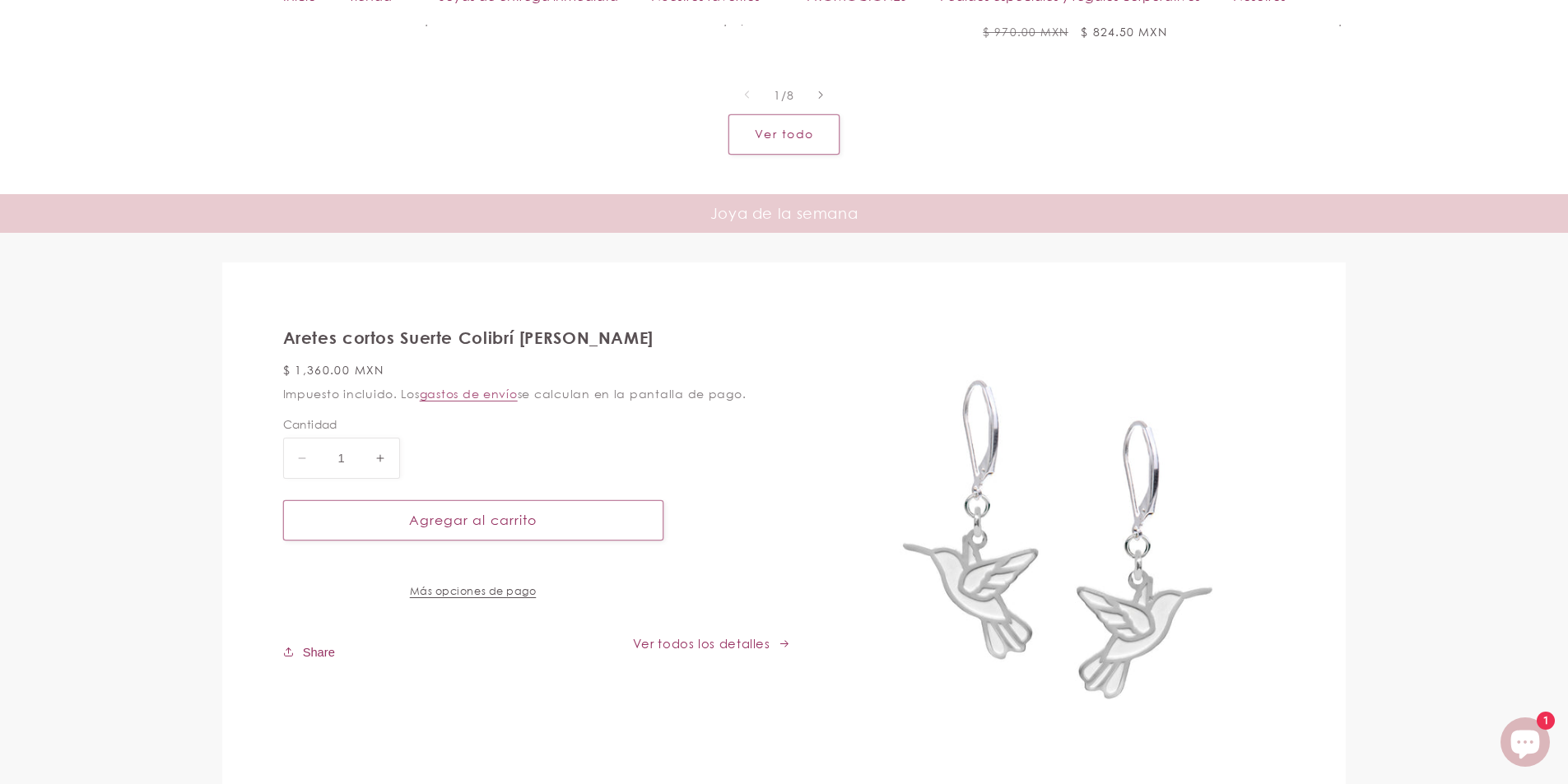
scroll to position [5644, 0]
